Goal: Navigation & Orientation: Find specific page/section

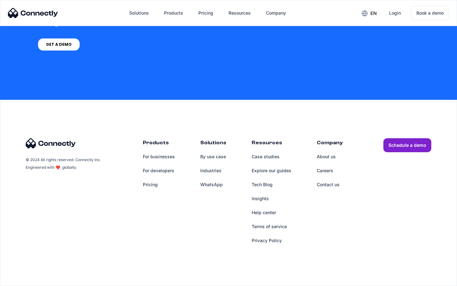
scroll to position [2618, 0]
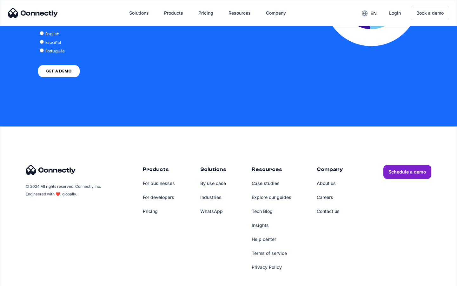
scroll to position [1298, 0]
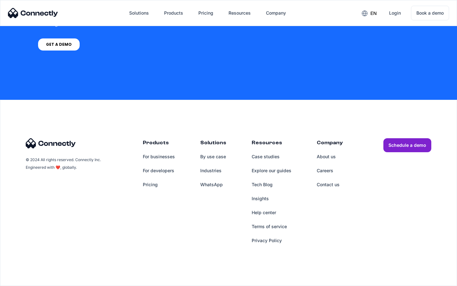
scroll to position [481, 0]
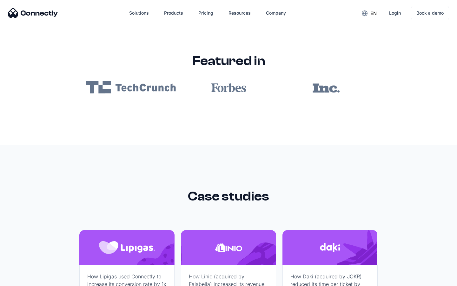
scroll to position [3803, 0]
